Goal: Task Accomplishment & Management: Use online tool/utility

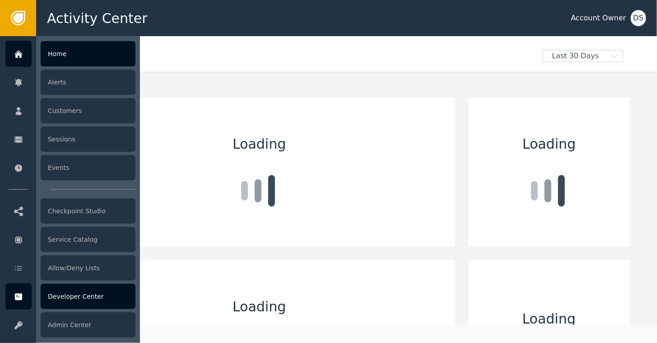
click at [60, 298] on div "Developer Center" at bounding box center [88, 295] width 95 height 25
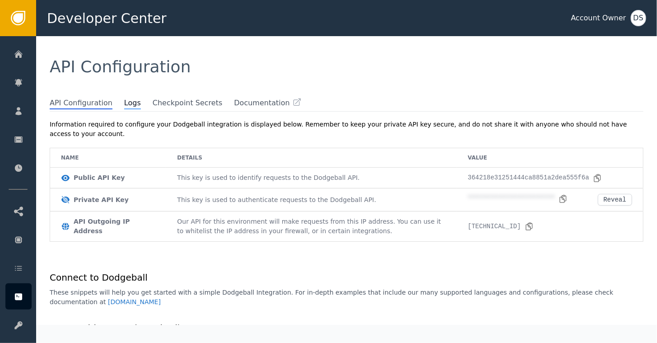
click at [124, 104] on span "Logs" at bounding box center [132, 104] width 17 height 12
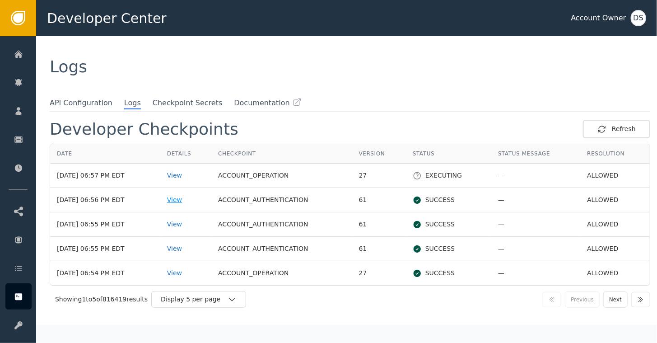
click at [184, 197] on div "View" at bounding box center [185, 199] width 37 height 9
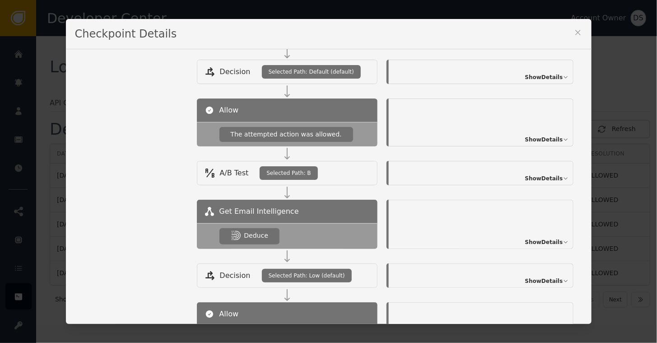
scroll to position [271, 0]
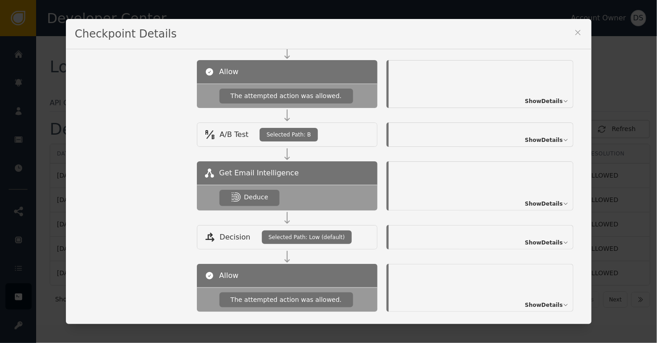
click at [534, 200] on span "Show Details" at bounding box center [544, 204] width 38 height 8
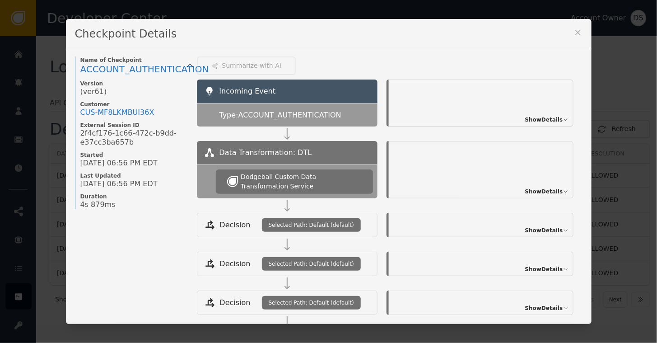
scroll to position [0, 0]
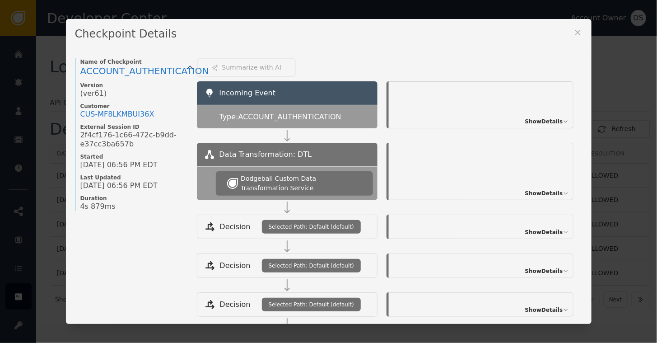
click at [575, 37] on icon at bounding box center [577, 32] width 9 height 9
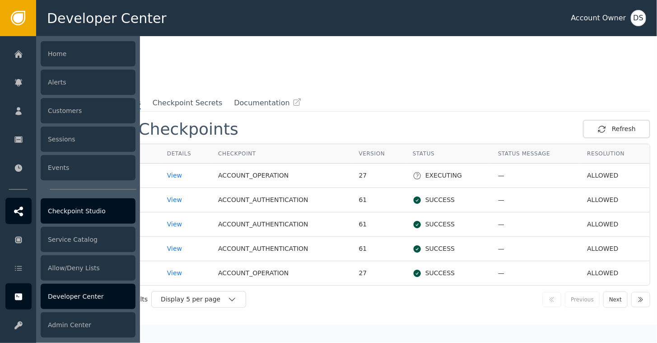
click at [19, 214] on icon at bounding box center [18, 211] width 9 height 10
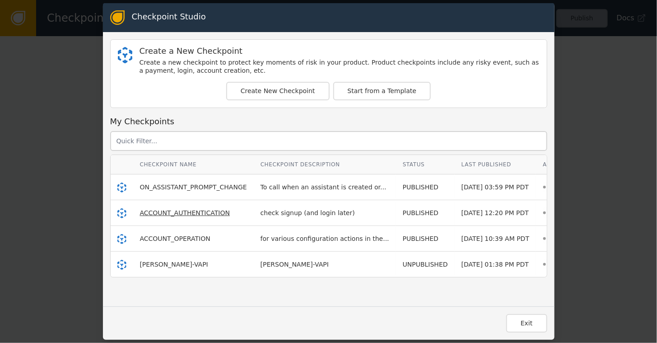
click at [154, 210] on span "ACCOUNT_AUTHENTICATION" at bounding box center [185, 212] width 90 height 7
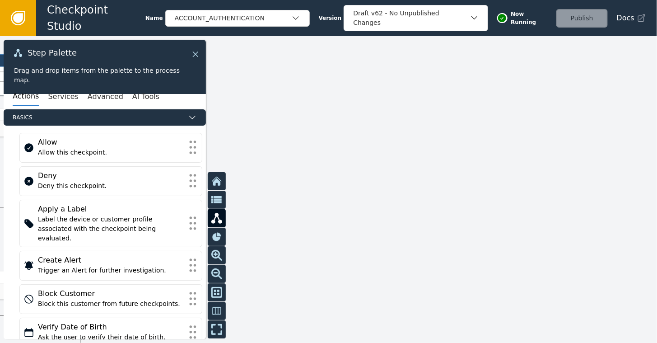
click at [198, 52] on icon at bounding box center [195, 53] width 5 height 5
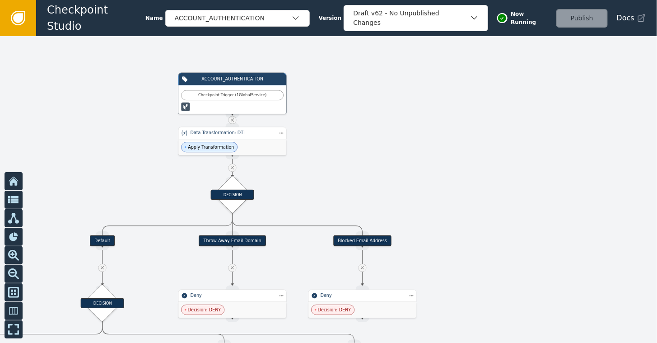
drag, startPoint x: 177, startPoint y: 126, endPoint x: 451, endPoint y: 145, distance: 274.6
click at [451, 145] on div at bounding box center [328, 189] width 657 height 306
click at [224, 200] on div "DECISION" at bounding box center [232, 194] width 27 height 27
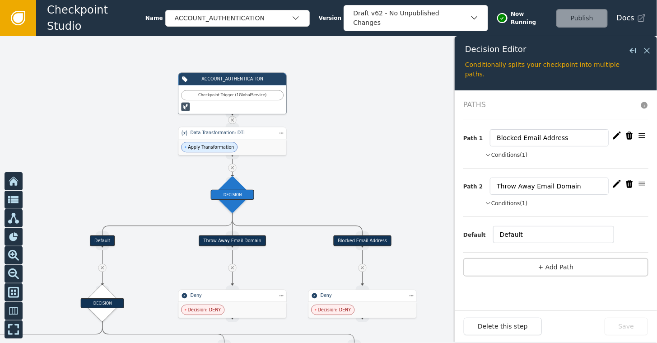
click at [487, 154] on icon "button" at bounding box center [488, 155] width 6 height 8
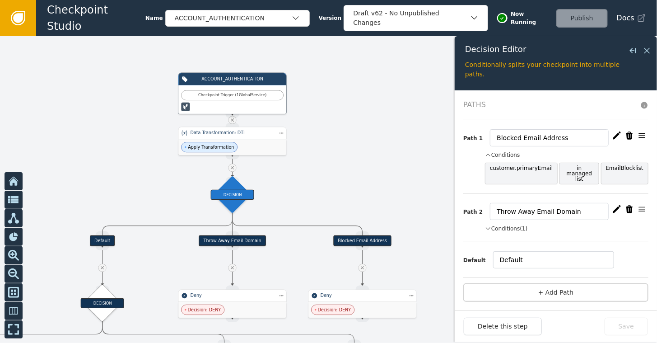
click at [487, 154] on icon "button" at bounding box center [488, 155] width 6 height 8
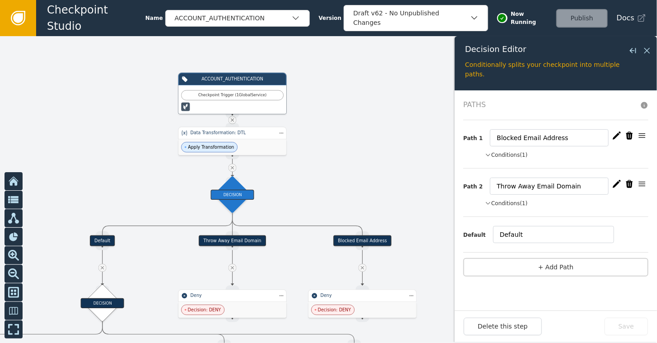
click at [488, 203] on icon "button" at bounding box center [488, 203] width 6 height 8
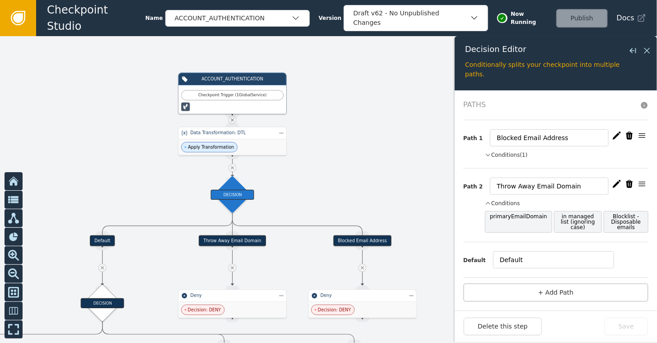
click at [488, 203] on icon "button" at bounding box center [488, 203] width 6 height 8
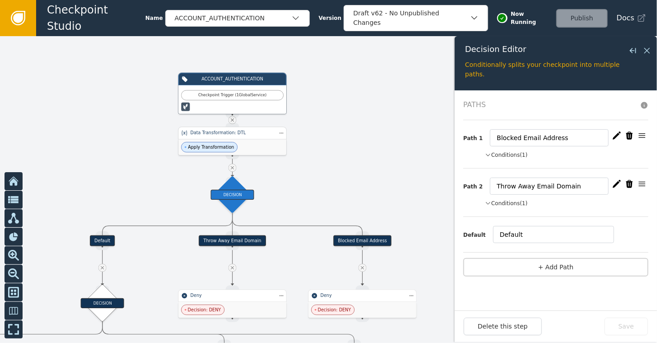
click at [223, 144] on span "Apply Transformation" at bounding box center [211, 147] width 46 height 6
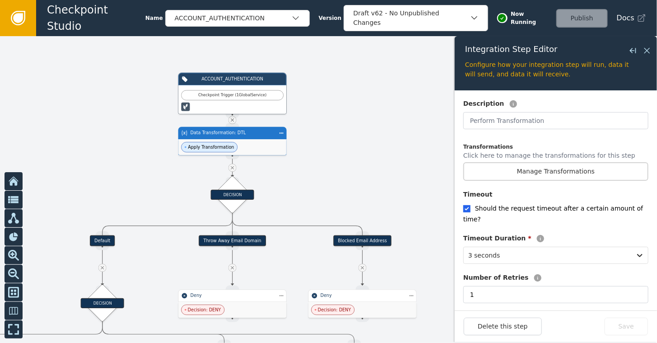
scroll to position [226, 0]
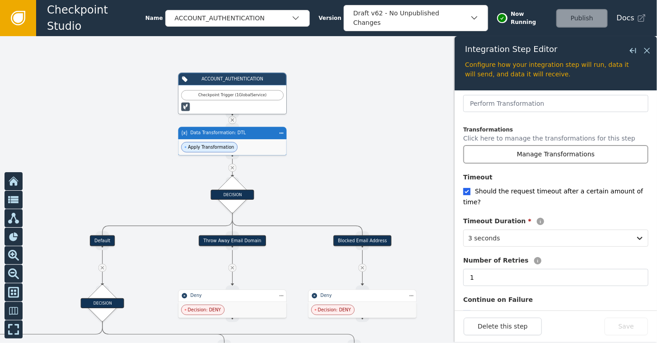
click at [571, 151] on button "Manage Transformations" at bounding box center [555, 154] width 185 height 19
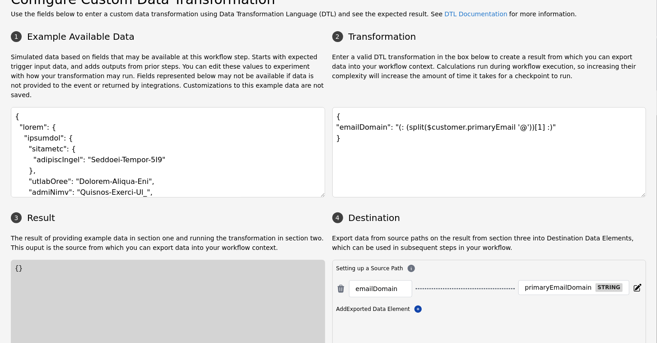
scroll to position [57, 0]
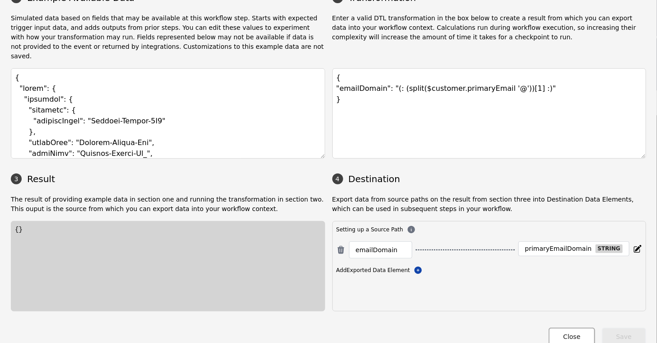
click at [572, 327] on button "Close" at bounding box center [571, 336] width 46 height 19
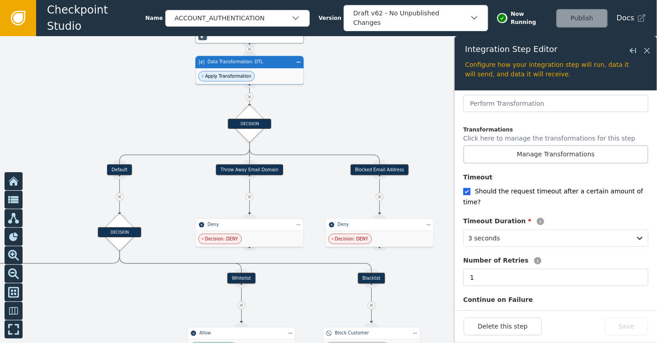
drag, startPoint x: 331, startPoint y: 143, endPoint x: 348, endPoint y: 72, distance: 72.9
click at [348, 72] on div at bounding box center [328, 189] width 657 height 306
click at [248, 125] on div "DECISION" at bounding box center [249, 124] width 43 height 10
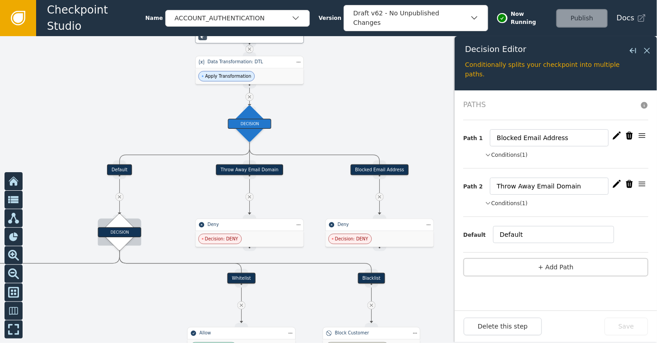
click at [116, 220] on div "DECISION" at bounding box center [119, 231] width 27 height 27
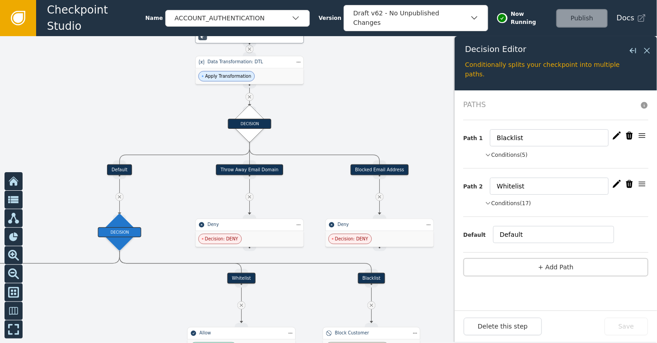
click at [490, 202] on icon "button" at bounding box center [488, 203] width 5 height 2
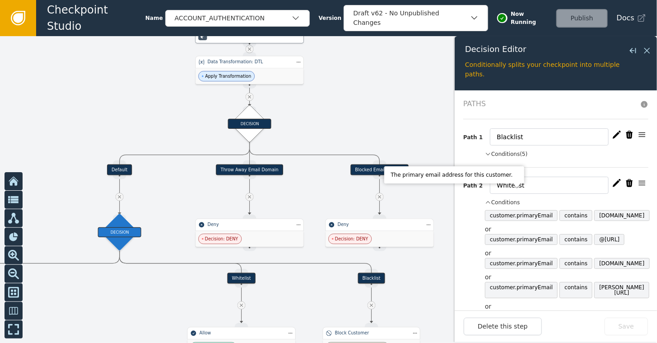
scroll to position [0, 0]
click at [488, 153] on icon "button" at bounding box center [488, 155] width 6 height 8
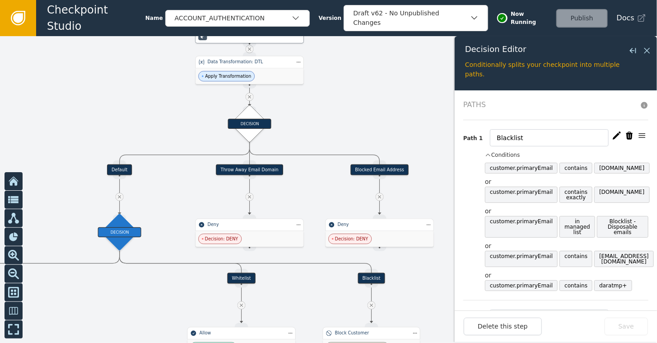
click at [374, 103] on div at bounding box center [328, 189] width 657 height 306
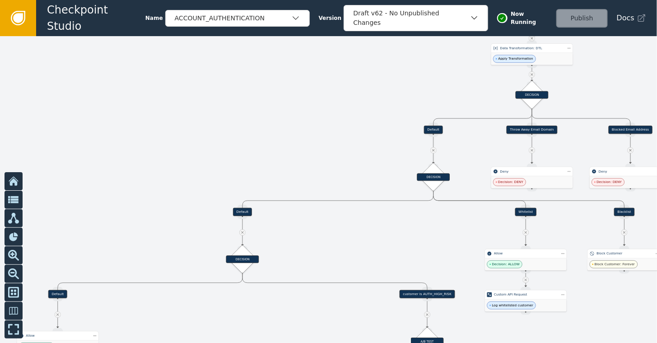
drag, startPoint x: 84, startPoint y: 128, endPoint x: 312, endPoint y: 107, distance: 229.4
click at [312, 107] on div at bounding box center [328, 189] width 657 height 306
click at [241, 259] on div "DECISION" at bounding box center [242, 259] width 33 height 8
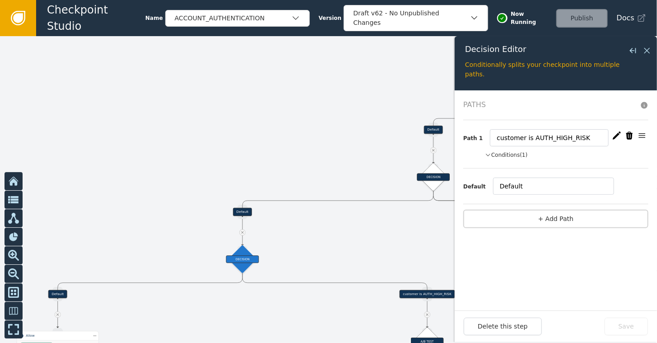
click at [488, 156] on icon "button" at bounding box center [488, 155] width 6 height 8
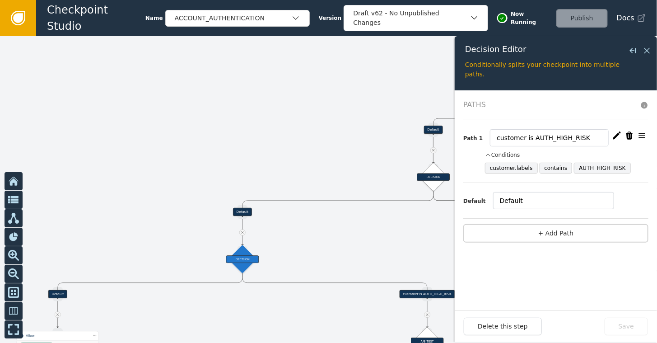
click at [488, 156] on icon "button" at bounding box center [488, 155] width 6 height 8
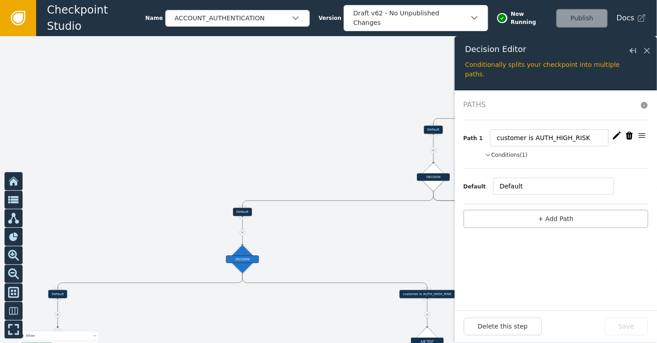
click at [271, 144] on div at bounding box center [328, 189] width 657 height 306
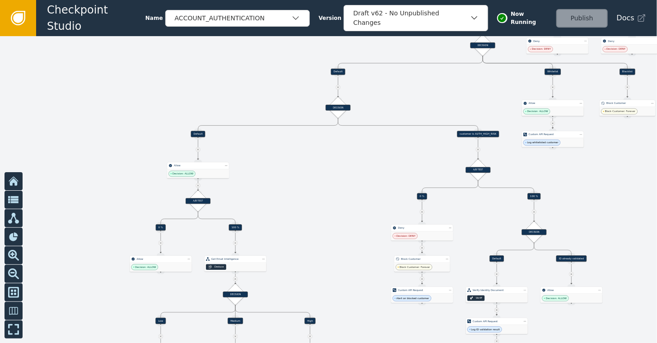
drag, startPoint x: 112, startPoint y: 209, endPoint x: 235, endPoint y: 61, distance: 192.4
click at [235, 61] on div at bounding box center [328, 189] width 657 height 306
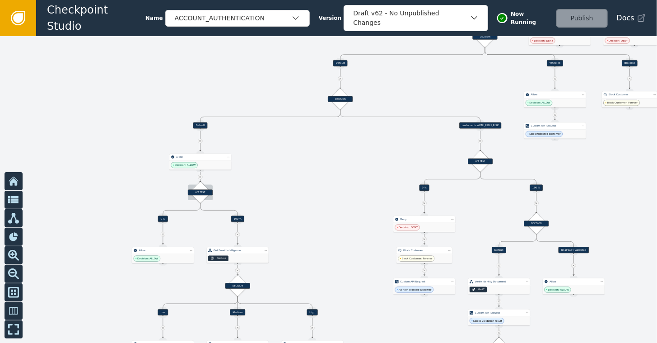
click at [200, 187] on div "A/B TEST" at bounding box center [200, 192] width 15 height 15
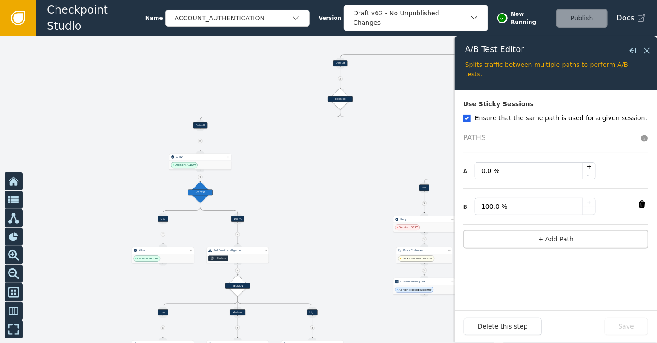
click at [295, 186] on div at bounding box center [328, 189] width 657 height 306
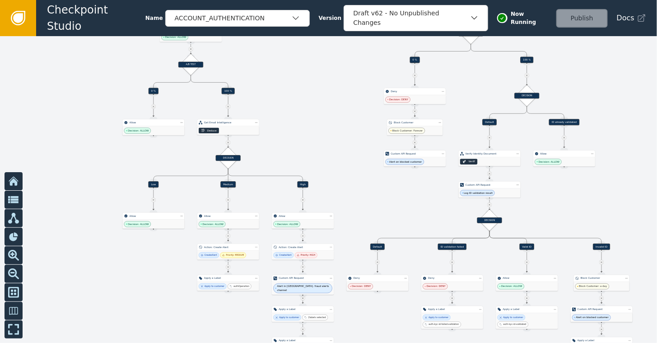
drag, startPoint x: 298, startPoint y: 254, endPoint x: 289, endPoint y: 126, distance: 128.1
click at [289, 126] on div at bounding box center [328, 189] width 657 height 306
click at [226, 163] on div "DECISION" at bounding box center [227, 157] width 15 height 15
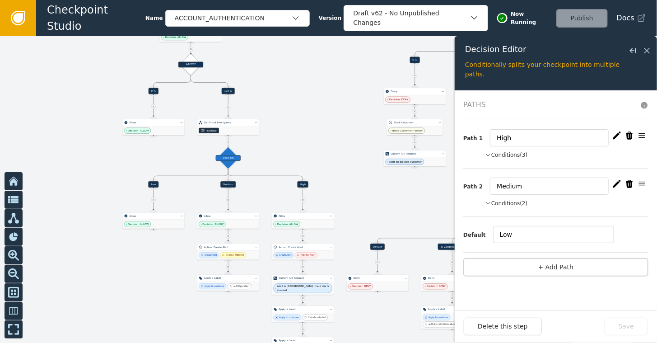
click at [517, 158] on button "Conditions (3)" at bounding box center [506, 155] width 43 height 8
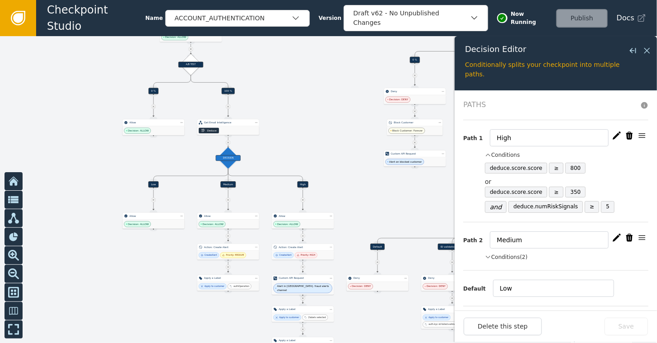
click at [517, 158] on div "Conditions" at bounding box center [566, 155] width 163 height 8
click at [505, 255] on button "Conditions (2)" at bounding box center [506, 257] width 43 height 8
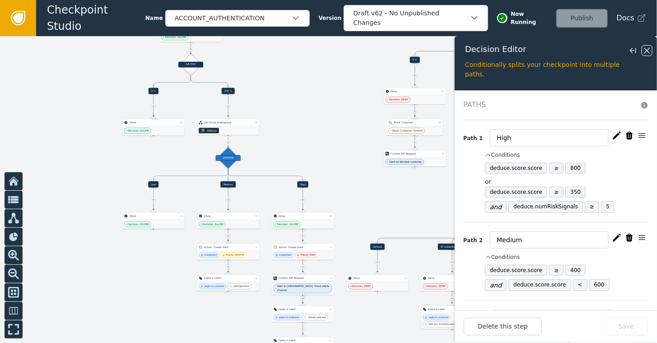
click at [649, 50] on icon at bounding box center [647, 51] width 10 height 10
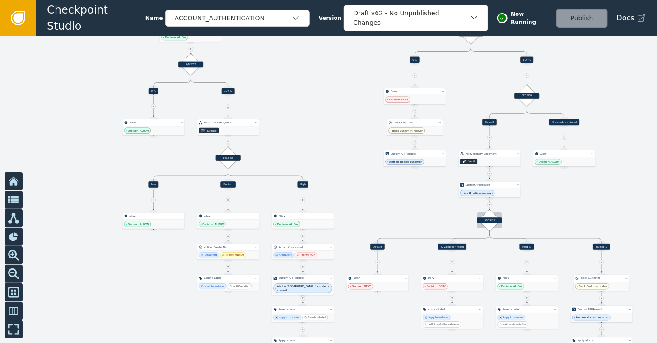
click at [488, 226] on div "DECISION" at bounding box center [489, 220] width 15 height 15
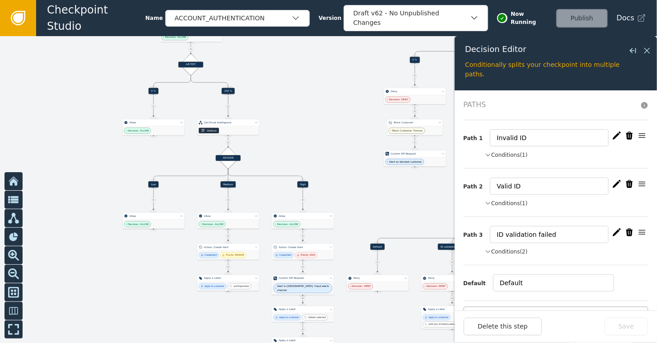
click at [513, 203] on button "Conditions (1)" at bounding box center [506, 203] width 43 height 8
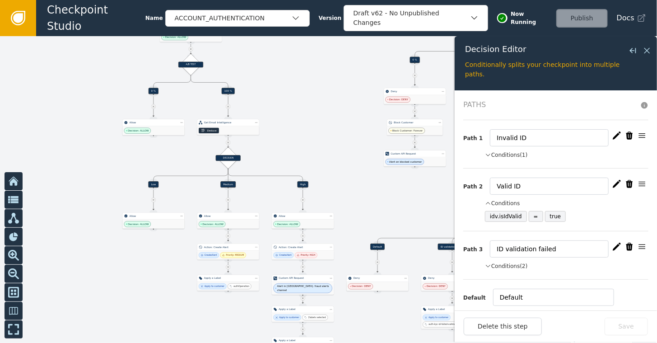
click at [513, 203] on button "Conditions" at bounding box center [502, 203] width 35 height 8
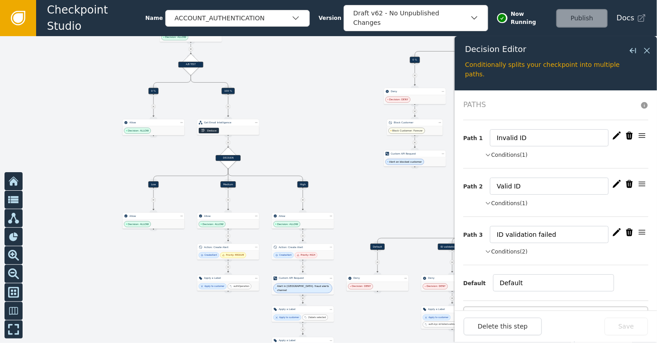
click at [508, 151] on button "Conditions (1)" at bounding box center [506, 155] width 43 height 8
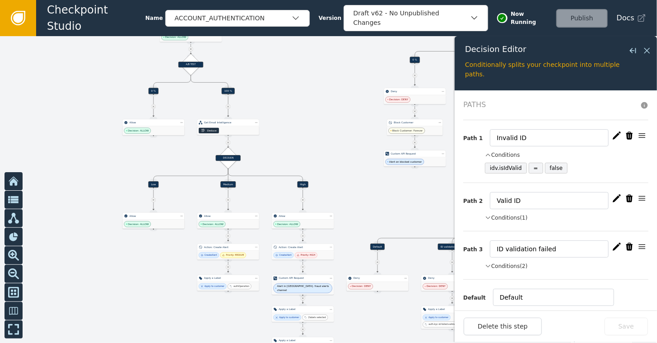
click at [508, 151] on button "Conditions" at bounding box center [502, 155] width 35 height 8
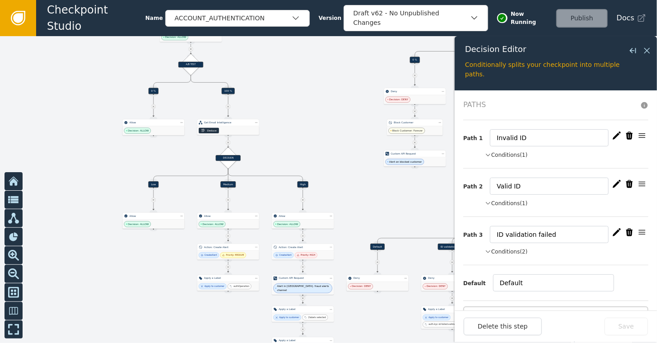
click at [504, 249] on button "Conditions (2)" at bounding box center [506, 251] width 43 height 8
click at [504, 249] on button "Conditions" at bounding box center [502, 251] width 35 height 8
click at [342, 129] on div at bounding box center [328, 189] width 657 height 306
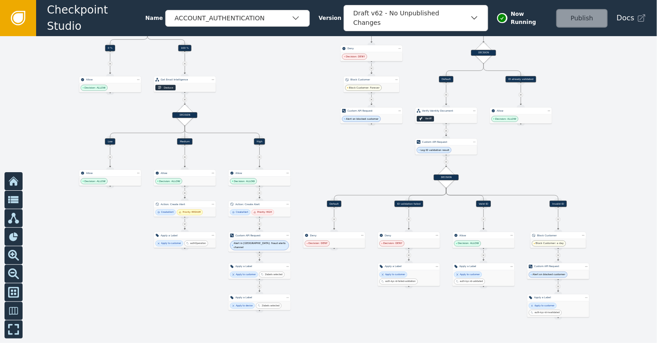
drag, startPoint x: 598, startPoint y: 193, endPoint x: 557, endPoint y: 165, distance: 49.3
click at [557, 165] on div at bounding box center [328, 189] width 657 height 306
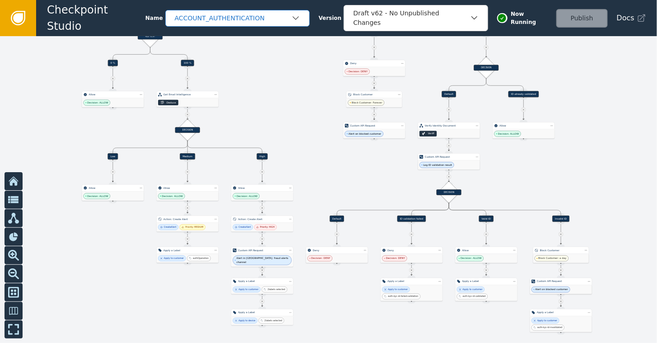
click at [283, 18] on div "ACCOUNT_AUTHENTICATION" at bounding box center [233, 18] width 116 height 9
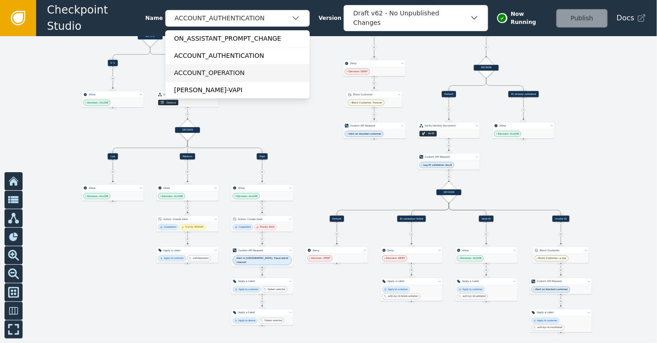
click at [212, 70] on div "ACCOUNT_OPERATION" at bounding box center [237, 72] width 126 height 9
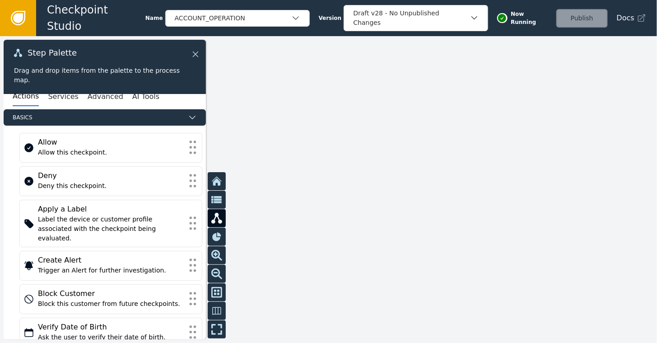
click at [197, 56] on icon at bounding box center [195, 53] width 5 height 5
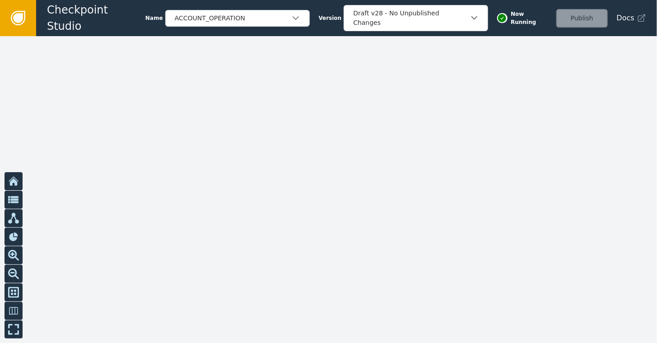
drag, startPoint x: 163, startPoint y: 145, endPoint x: 261, endPoint y: 153, distance: 97.8
click at [264, 153] on div at bounding box center [328, 189] width 657 height 306
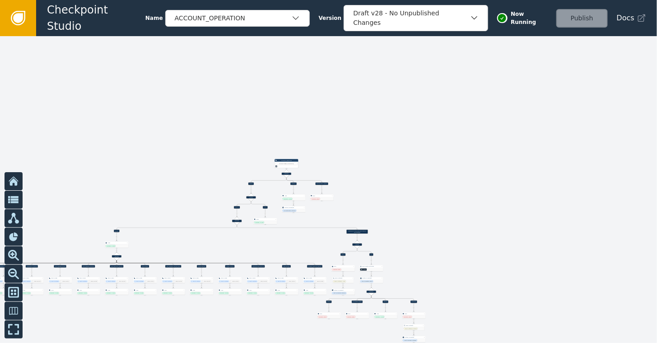
drag, startPoint x: 110, startPoint y: 123, endPoint x: 396, endPoint y: 166, distance: 289.8
click at [396, 166] on div at bounding box center [328, 189] width 657 height 306
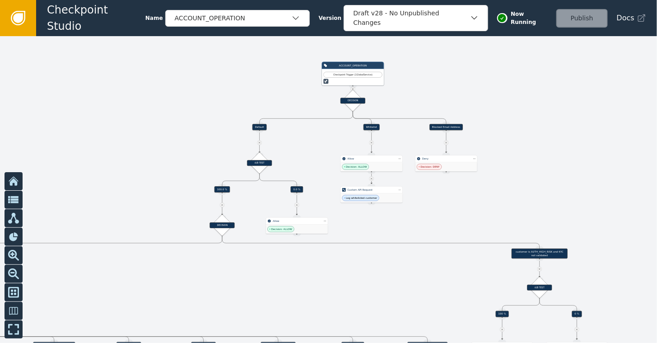
drag, startPoint x: 461, startPoint y: 270, endPoint x: 573, endPoint y: 166, distance: 153.3
click at [573, 166] on div at bounding box center [328, 189] width 657 height 306
click at [260, 161] on div "A/B TEST" at bounding box center [259, 162] width 25 height 6
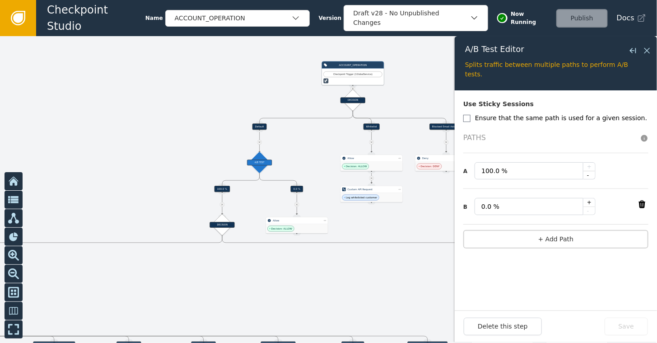
click at [251, 294] on div at bounding box center [328, 189] width 657 height 306
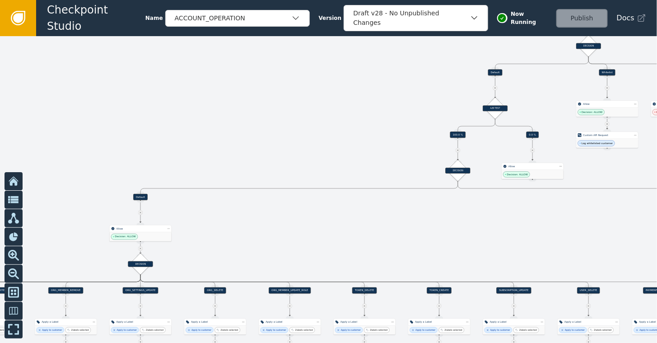
drag, startPoint x: 219, startPoint y: 304, endPoint x: 455, endPoint y: 250, distance: 241.8
click at [455, 250] on div at bounding box center [328, 189] width 657 height 306
click at [138, 263] on div "DECISION" at bounding box center [140, 264] width 25 height 6
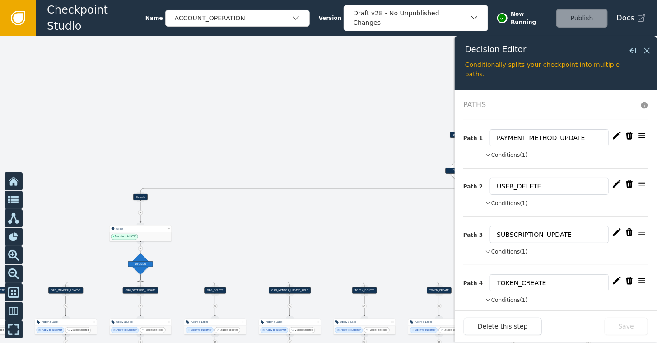
click at [487, 200] on icon "button" at bounding box center [488, 203] width 6 height 8
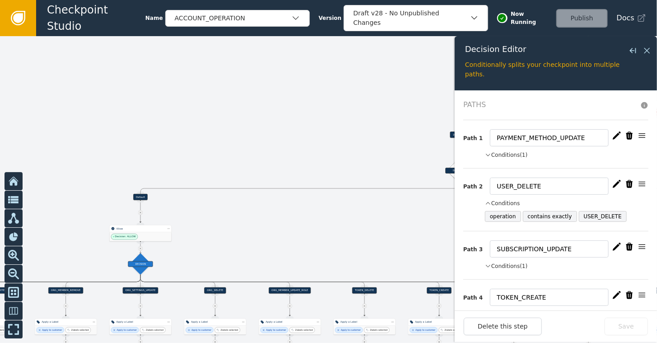
click at [487, 200] on icon "button" at bounding box center [488, 203] width 6 height 8
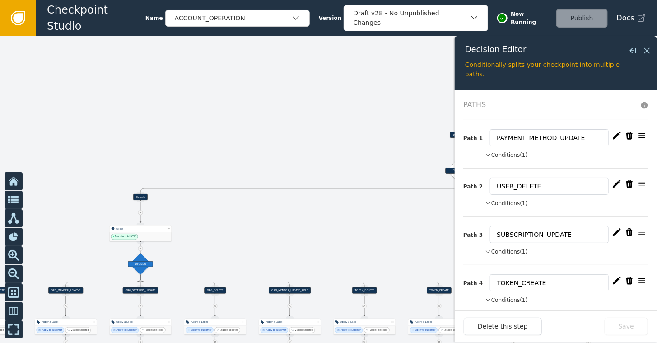
click at [275, 224] on div at bounding box center [328, 189] width 657 height 306
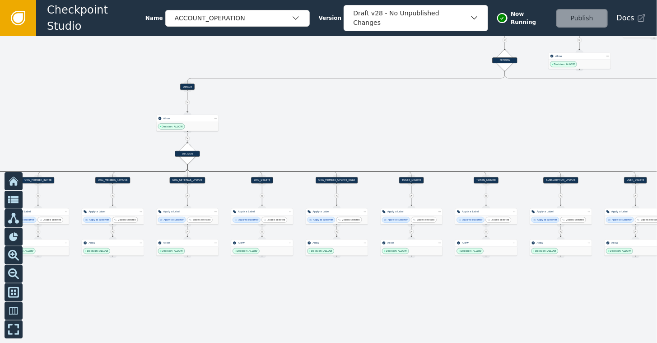
drag, startPoint x: 271, startPoint y: 218, endPoint x: 318, endPoint y: 105, distance: 123.1
click at [318, 105] on div at bounding box center [328, 189] width 657 height 306
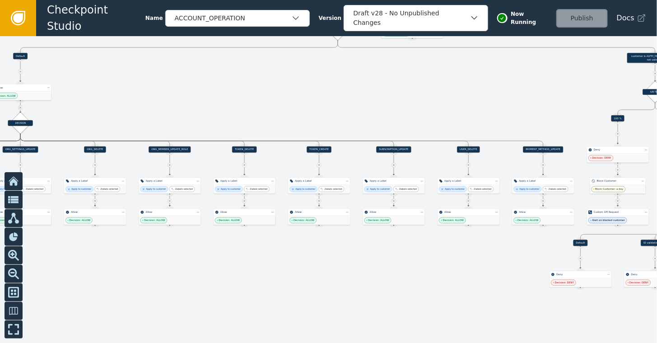
drag, startPoint x: 326, startPoint y: 317, endPoint x: 124, endPoint y: 279, distance: 206.2
click at [124, 279] on div at bounding box center [328, 189] width 657 height 306
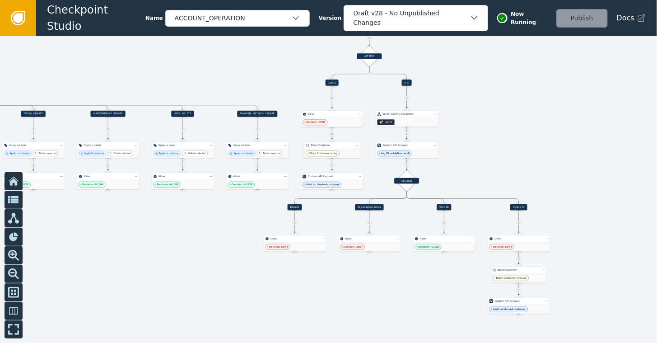
drag, startPoint x: 407, startPoint y: 262, endPoint x: 157, endPoint y: 237, distance: 251.3
click at [157, 237] on div at bounding box center [328, 189] width 657 height 306
click at [399, 178] on div "DECISION" at bounding box center [406, 181] width 25 height 6
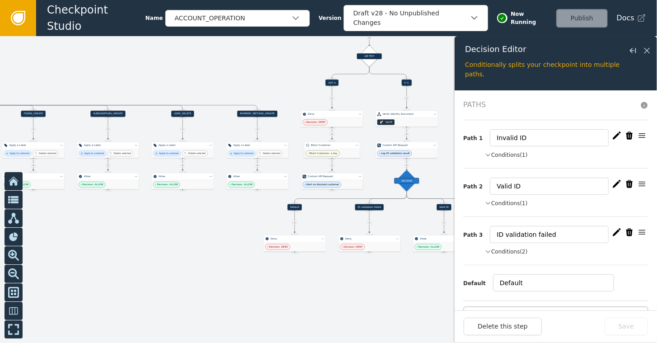
click at [98, 226] on div at bounding box center [328, 189] width 657 height 306
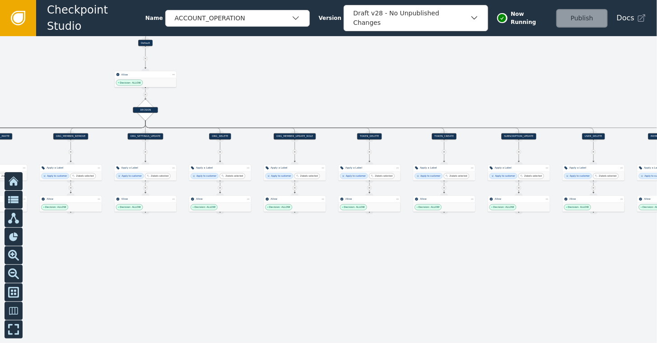
drag, startPoint x: 28, startPoint y: 203, endPoint x: 457, endPoint y: 223, distance: 430.2
click at [457, 223] on div at bounding box center [328, 189] width 657 height 306
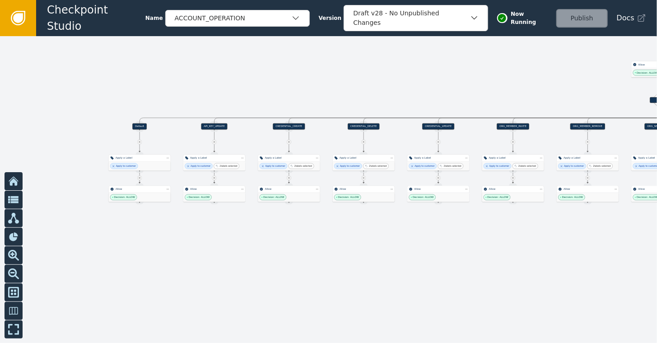
drag, startPoint x: 99, startPoint y: 247, endPoint x: 597, endPoint y: 240, distance: 497.9
click at [597, 240] on div at bounding box center [328, 189] width 657 height 306
click at [275, 16] on div "ACCOUNT_OPERATION" at bounding box center [233, 18] width 116 height 9
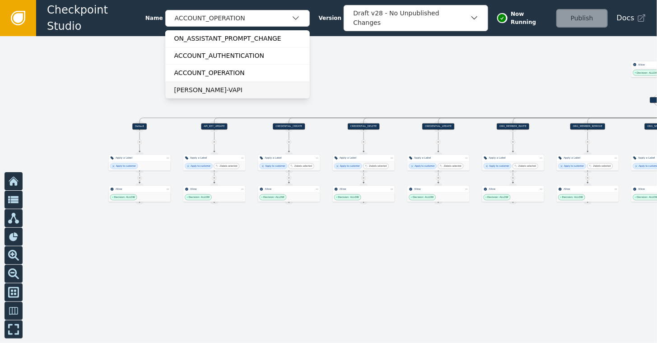
click at [195, 89] on div "[PERSON_NAME]-VAPI" at bounding box center [237, 89] width 126 height 9
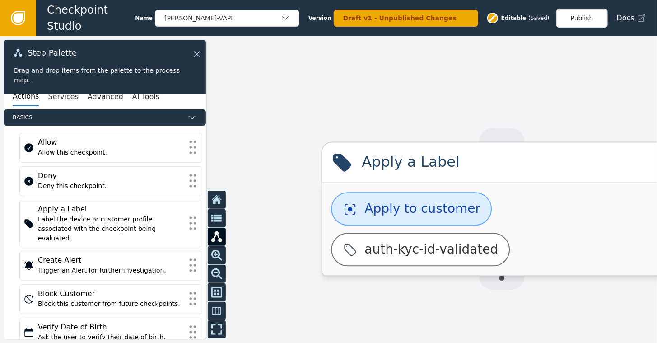
drag, startPoint x: 388, startPoint y: 96, endPoint x: 562, endPoint y: 94, distance: 173.3
click at [562, 94] on div at bounding box center [328, 189] width 657 height 306
click at [265, 19] on div "[PERSON_NAME]-VAPI" at bounding box center [222, 18] width 116 height 9
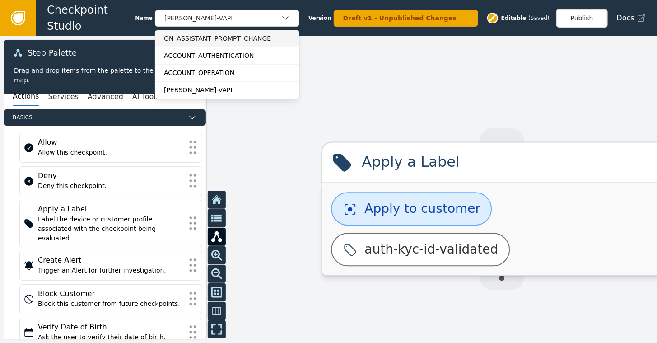
click at [224, 38] on div "ON_ASSISTANT_PROMPT_CHANGE" at bounding box center [227, 38] width 126 height 9
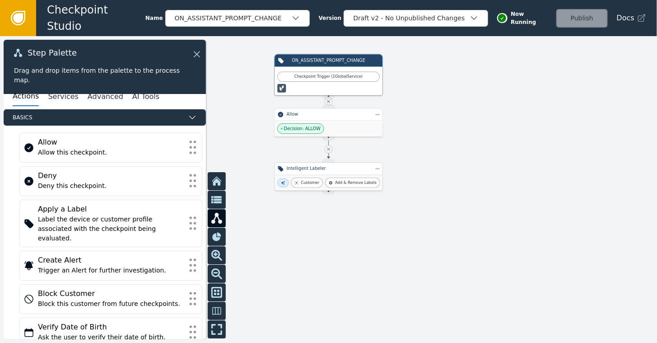
click at [339, 173] on div "Intelligent Labeler" at bounding box center [328, 169] width 108 height 13
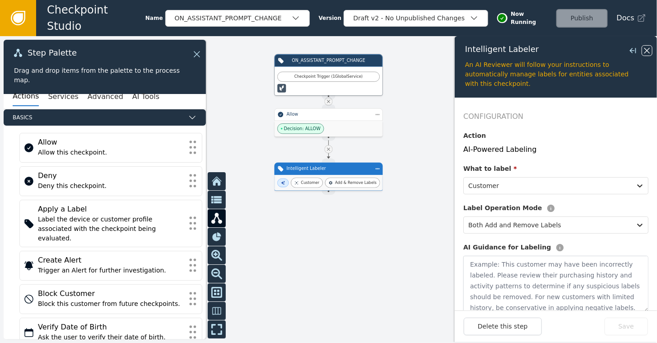
click at [647, 51] on icon at bounding box center [646, 50] width 5 height 5
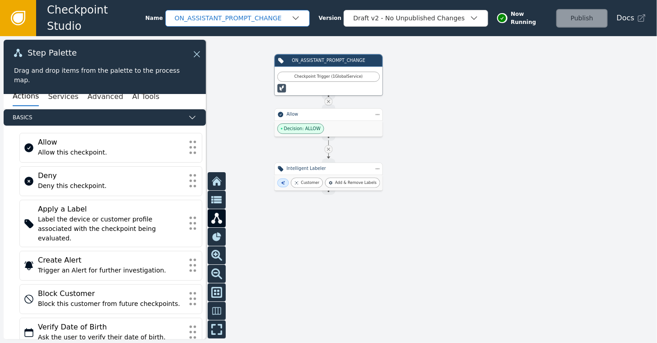
click at [283, 19] on div "ON_ASSISTANT_PROMPT_CHANGE" at bounding box center [233, 18] width 116 height 9
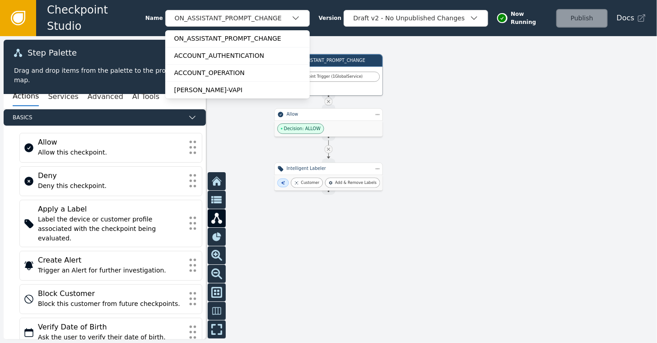
click at [571, 135] on div at bounding box center [328, 189] width 657 height 306
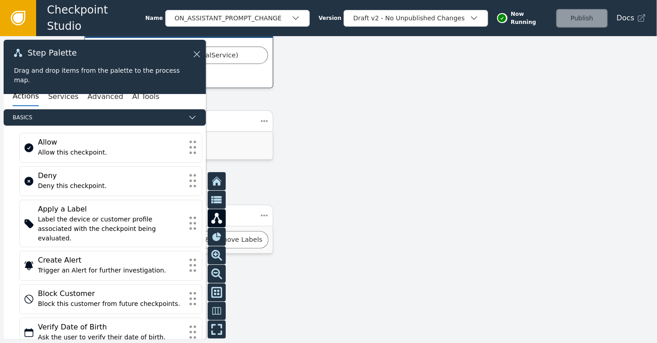
click at [19, 11] on icon at bounding box center [18, 18] width 14 height 14
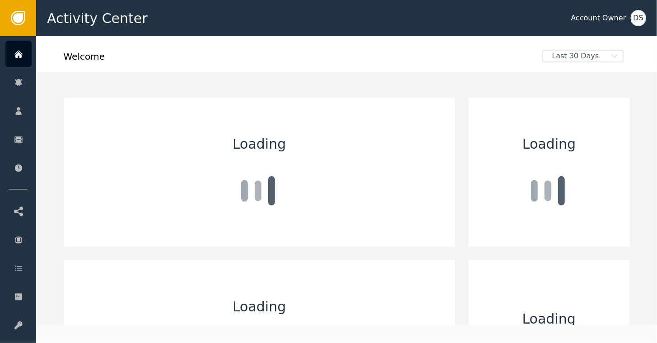
click at [636, 19] on div "DS" at bounding box center [638, 18] width 15 height 16
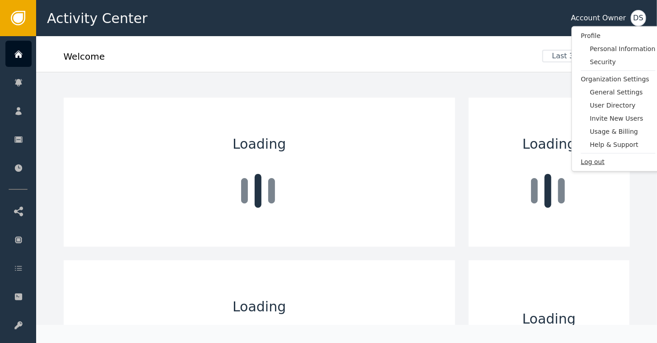
click at [585, 162] on span "Log out" at bounding box center [618, 161] width 74 height 9
